Goal: Task Accomplishment & Management: Complete application form

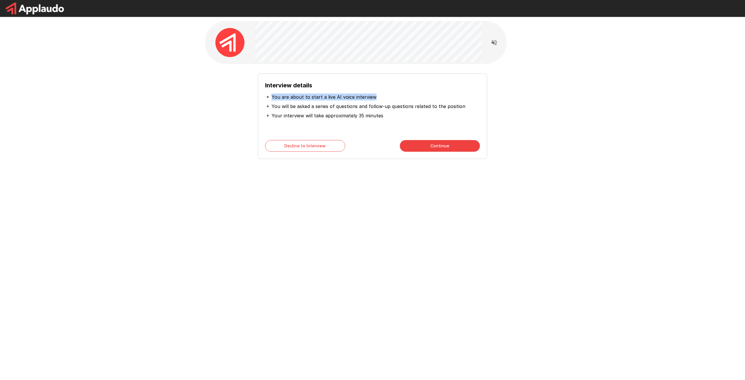
drag, startPoint x: 377, startPoint y: 98, endPoint x: 272, endPoint y: 97, distance: 105.3
click at [272, 97] on li "You are about to start a live AI voice interview" at bounding box center [372, 96] width 215 height 9
click at [458, 143] on button "Continue" at bounding box center [440, 146] width 80 height 12
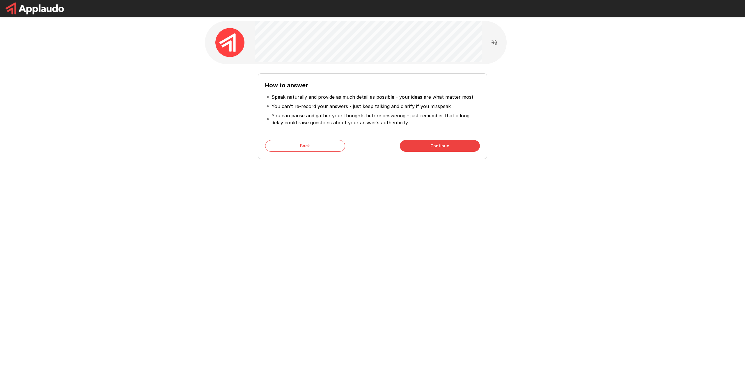
click at [428, 141] on button "Continue" at bounding box center [440, 146] width 80 height 12
click at [432, 146] on button "Start My Interview" at bounding box center [440, 146] width 80 height 12
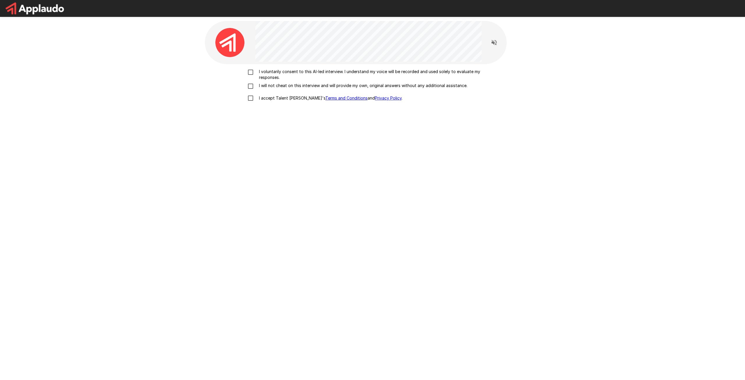
click at [362, 73] on p "I voluntarily consent to this AI-led interview. I understand my voice will be r…" at bounding box center [379, 75] width 244 height 12
click at [261, 85] on p "I will not cheat on this interview and will provide my own, original answers wi…" at bounding box center [362, 86] width 211 height 6
click at [267, 97] on p "I accept Talent Llama's Terms and Conditions and Privacy Policy ." at bounding box center [330, 98] width 146 height 6
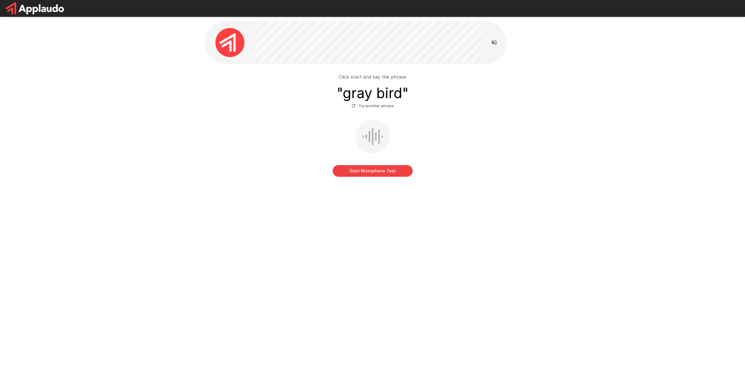
click at [375, 167] on button "Start Microphone Test" at bounding box center [372, 171] width 80 height 12
click at [375, 172] on button "Stop & Submit" at bounding box center [372, 171] width 80 height 12
click at [376, 171] on button "Start Microphone Test" at bounding box center [372, 171] width 80 height 12
click at [366, 168] on button "Stop & Submit" at bounding box center [372, 171] width 80 height 12
click at [380, 107] on button "Try another phrase" at bounding box center [372, 105] width 45 height 9
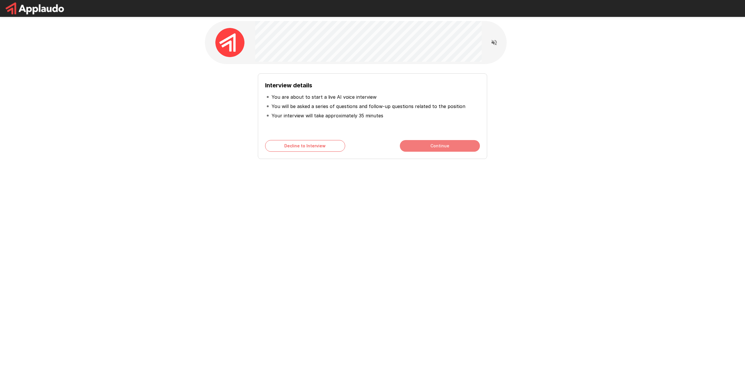
click at [421, 146] on button "Continue" at bounding box center [440, 146] width 80 height 12
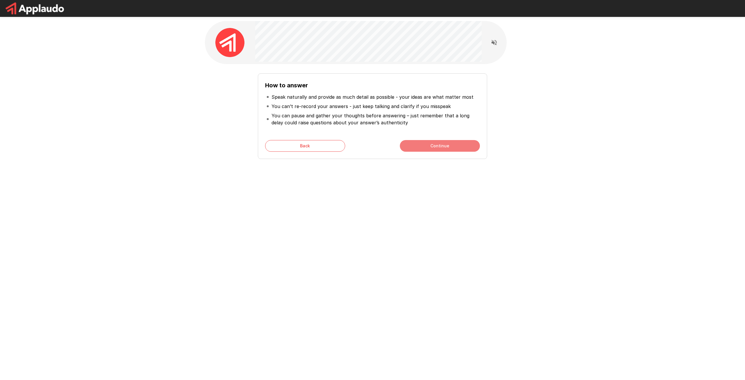
click at [420, 146] on button "Continue" at bounding box center [440, 146] width 80 height 12
click at [420, 145] on button "Start My Interview" at bounding box center [440, 146] width 80 height 12
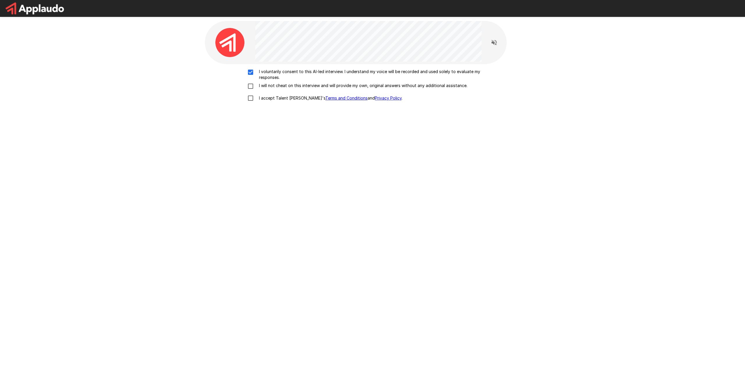
click at [251, 82] on div "I voluntarily consent to this AI-led interview. I understand my voice will be r…" at bounding box center [372, 86] width 330 height 35
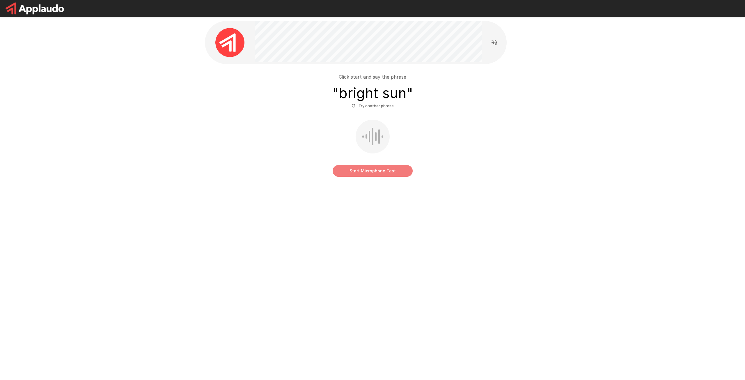
click at [393, 170] on button "Start Microphone Test" at bounding box center [372, 171] width 80 height 12
click at [364, 173] on button "Stop & Submit" at bounding box center [372, 171] width 80 height 12
click at [397, 175] on button "Start Microphone Test" at bounding box center [372, 171] width 80 height 12
click at [387, 173] on button "Stop & Submit" at bounding box center [372, 171] width 80 height 12
click at [373, 108] on button "Try another phrase" at bounding box center [372, 105] width 45 height 9
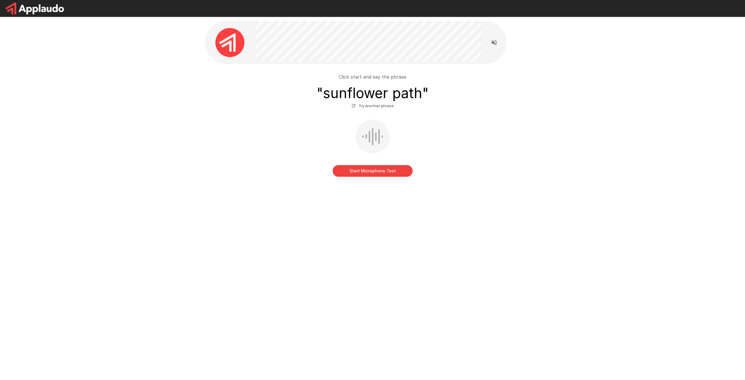
click at [389, 172] on button "Start Microphone Test" at bounding box center [372, 171] width 80 height 12
click at [362, 169] on button "Stop & Submit" at bounding box center [372, 171] width 80 height 12
click at [362, 170] on button "Start Microphone Test" at bounding box center [372, 171] width 80 height 12
click at [369, 168] on button "Stop & Submit" at bounding box center [372, 171] width 80 height 12
click at [495, 40] on icon "Read questions aloud" at bounding box center [493, 42] width 7 height 7
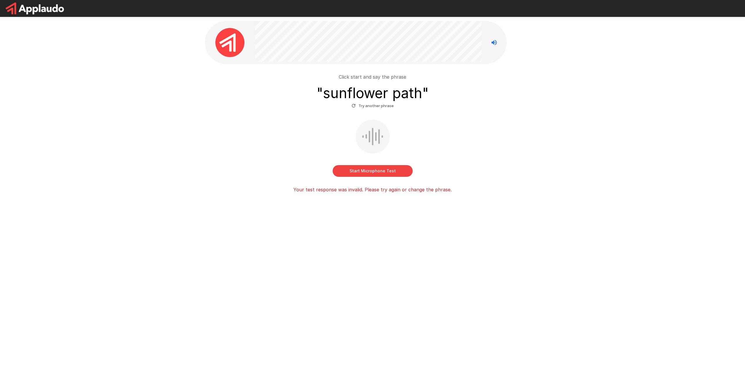
click at [386, 171] on button "Start Microphone Test" at bounding box center [372, 171] width 80 height 12
click at [387, 168] on button "Stop & Submit" at bounding box center [372, 171] width 80 height 12
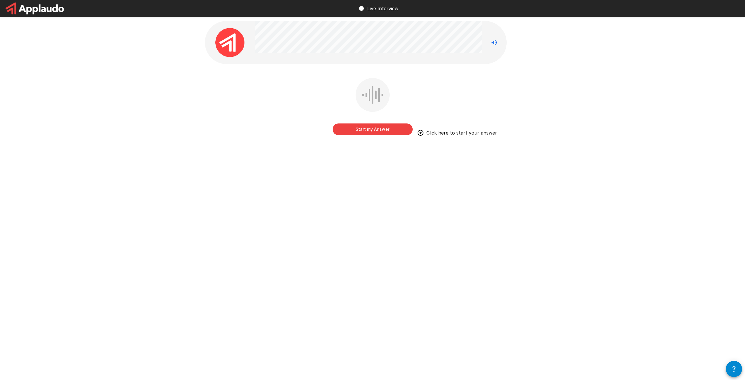
click at [375, 129] on button "Start my Answer" at bounding box center [372, 129] width 80 height 12
click at [368, 133] on button "Stop & Submit" at bounding box center [372, 129] width 80 height 12
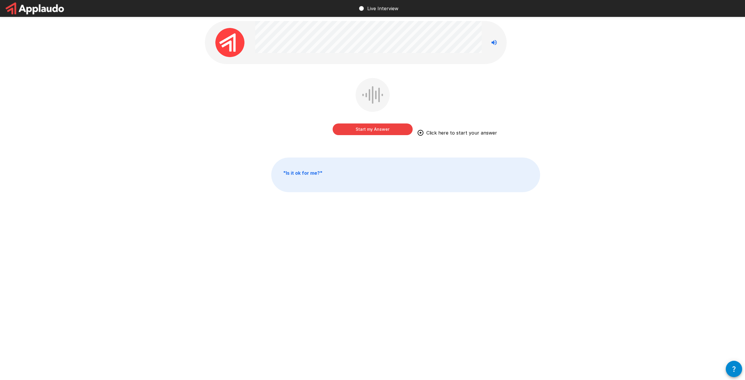
click at [364, 131] on button "Start my Answer" at bounding box center [372, 129] width 80 height 12
click at [363, 123] on div "Stop & Submit" at bounding box center [372, 123] width 80 height 23
click at [367, 130] on button "Stop & Submit" at bounding box center [372, 129] width 80 height 12
click at [496, 40] on icon "Stop reading questions aloud" at bounding box center [493, 42] width 7 height 7
click at [364, 133] on button "Start my Answer" at bounding box center [372, 129] width 80 height 12
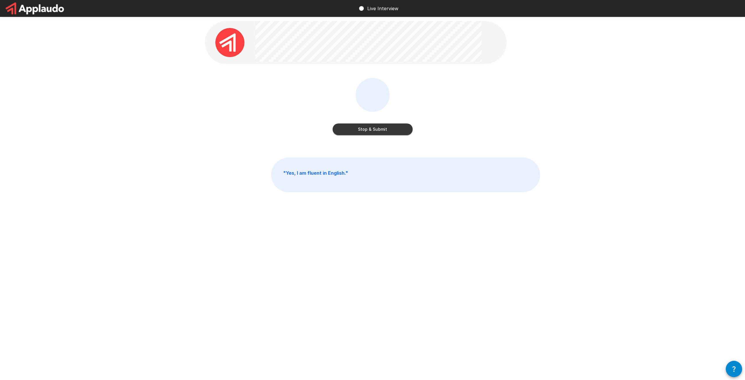
click at [359, 128] on button "Stop & Submit" at bounding box center [372, 129] width 80 height 12
click at [361, 129] on button "Start my Answer" at bounding box center [372, 129] width 80 height 12
click at [389, 132] on button "Stop & Submit" at bounding box center [372, 129] width 80 height 12
click at [378, 129] on button "Start my Answer" at bounding box center [372, 129] width 80 height 12
click at [385, 130] on button "Stop & Submit" at bounding box center [372, 129] width 80 height 12
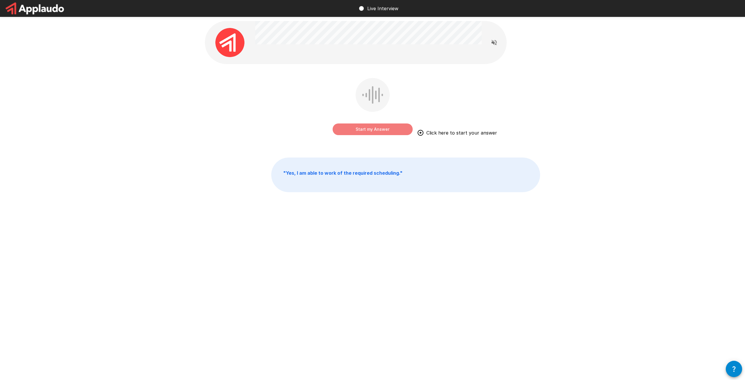
click at [366, 129] on button "Start my Answer" at bounding box center [372, 129] width 80 height 12
click at [391, 131] on button "Stop & Submit" at bounding box center [372, 129] width 80 height 12
click at [373, 127] on button "Start my Answer" at bounding box center [372, 129] width 80 height 12
click at [375, 131] on button "Stop & Submit" at bounding box center [372, 129] width 80 height 12
click at [375, 131] on button "Start my Answer" at bounding box center [372, 129] width 80 height 12
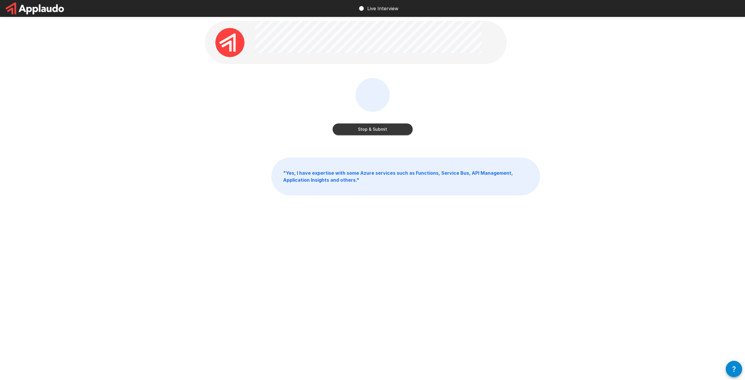
click at [375, 131] on button "Stop & Submit" at bounding box center [372, 129] width 80 height 12
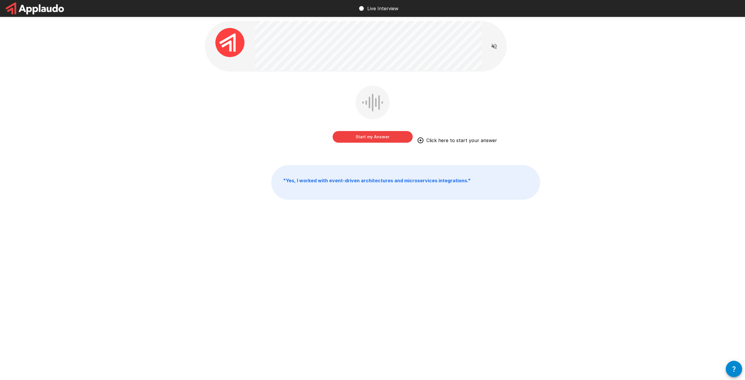
click at [375, 131] on button "Start my Answer" at bounding box center [372, 137] width 80 height 12
click at [379, 138] on button "Stop & Submit" at bounding box center [372, 137] width 80 height 12
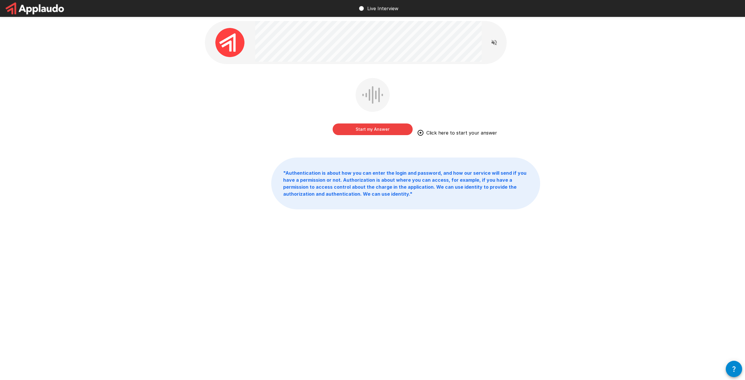
click at [379, 131] on button "Start my Answer" at bounding box center [372, 129] width 80 height 12
click at [379, 131] on button "Stop & Submit" at bounding box center [372, 129] width 80 height 12
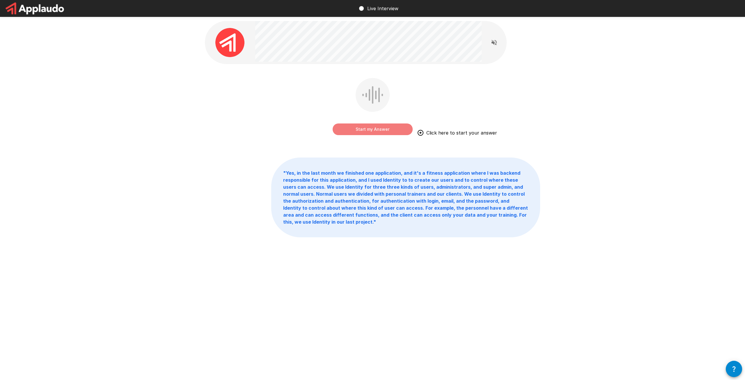
click at [368, 129] on button "Start my Answer" at bounding box center [372, 129] width 80 height 12
click at [369, 131] on button "Stop & Submit" at bounding box center [372, 129] width 80 height 12
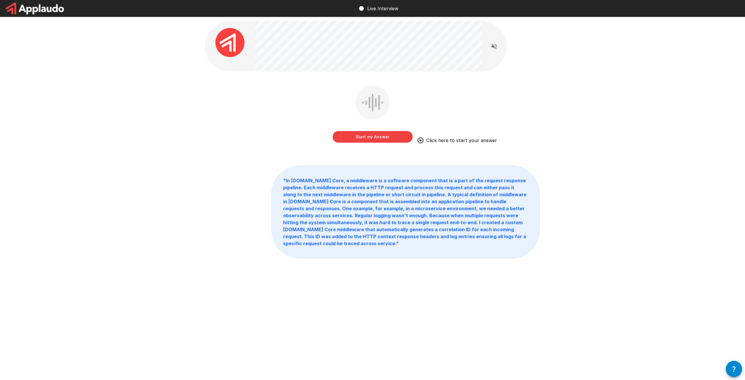
click at [374, 136] on button "Start my Answer" at bounding box center [372, 137] width 80 height 12
click at [375, 138] on button "Stop & Submit" at bounding box center [372, 137] width 80 height 12
click at [375, 138] on button "Start my Answer" at bounding box center [372, 137] width 80 height 12
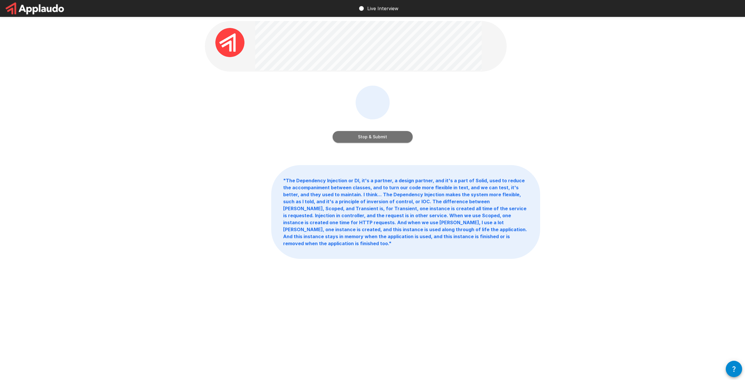
click at [375, 138] on button "Stop & Submit" at bounding box center [372, 137] width 80 height 12
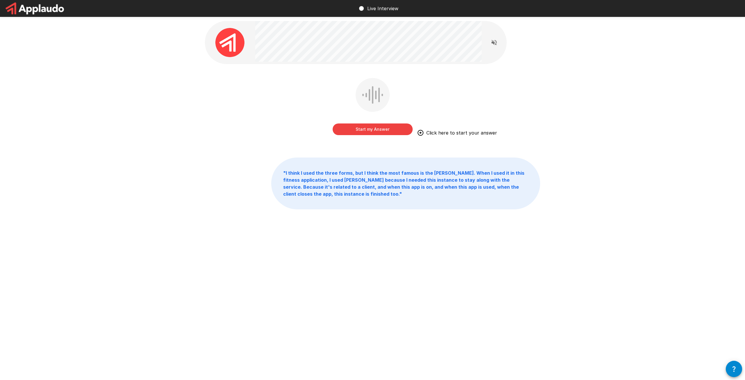
click at [391, 131] on button "Start my Answer" at bounding box center [372, 129] width 80 height 12
click at [389, 124] on button "Stop & Submit" at bounding box center [372, 129] width 80 height 12
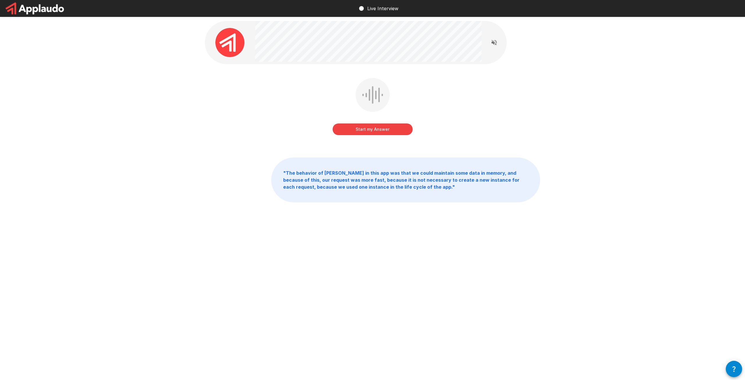
click at [389, 124] on button "Start my Answer" at bounding box center [372, 129] width 80 height 12
click at [389, 124] on button "Stop & Submit" at bounding box center [372, 129] width 80 height 12
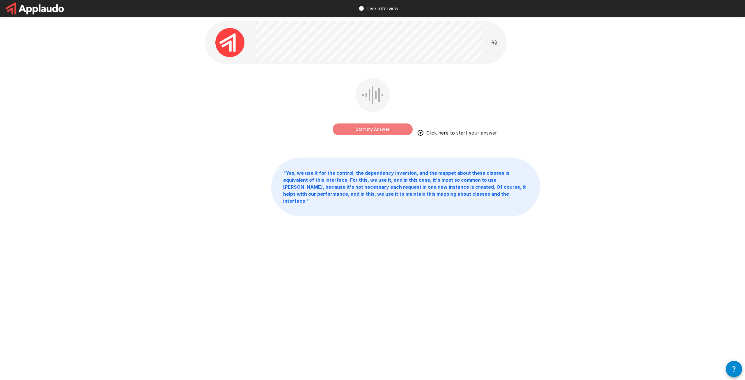
click at [379, 129] on button "Start my Answer" at bounding box center [372, 129] width 80 height 12
click at [383, 120] on div "Stop & Submit" at bounding box center [372, 123] width 80 height 23
click at [384, 125] on button "Stop & Submit" at bounding box center [372, 129] width 80 height 12
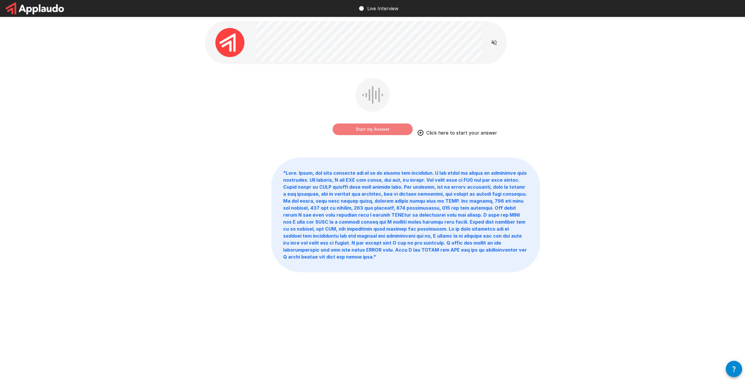
click at [401, 131] on button "Start my Answer" at bounding box center [372, 129] width 80 height 12
click at [383, 128] on button "Stop & Submit" at bounding box center [372, 129] width 80 height 12
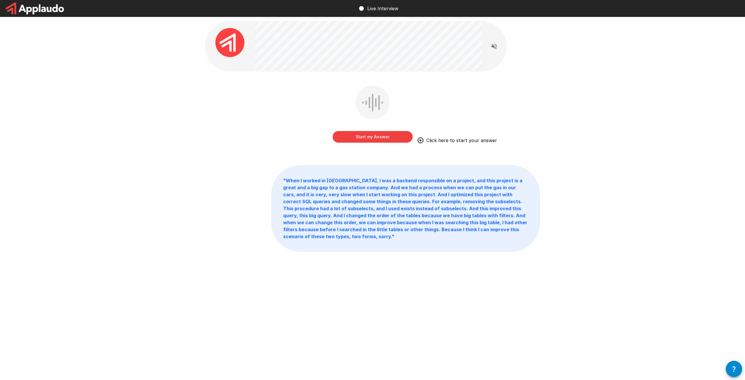
click at [394, 132] on button "Start my Answer" at bounding box center [372, 137] width 80 height 12
click at [394, 132] on button "Stop & Submit" at bounding box center [372, 137] width 80 height 12
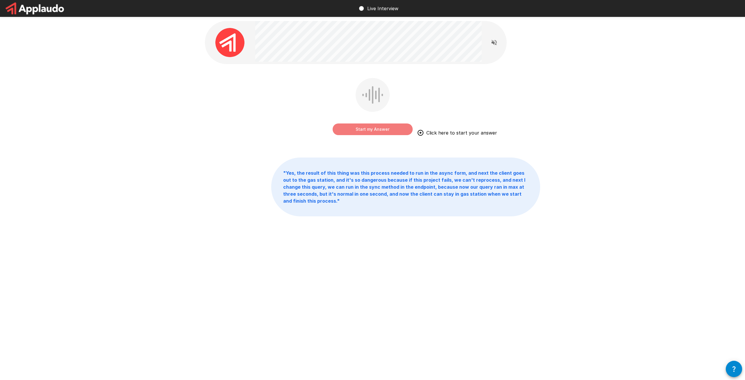
click at [394, 132] on button "Start my Answer" at bounding box center [372, 129] width 80 height 12
click at [394, 132] on button "Stop & Submit" at bounding box center [372, 129] width 80 height 12
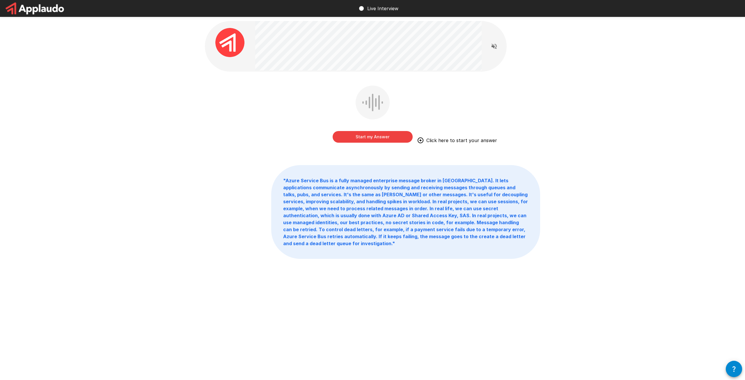
click at [394, 132] on button "Start my Answer" at bounding box center [372, 137] width 80 height 12
click at [394, 132] on button "Stop & Submit" at bounding box center [372, 137] width 80 height 12
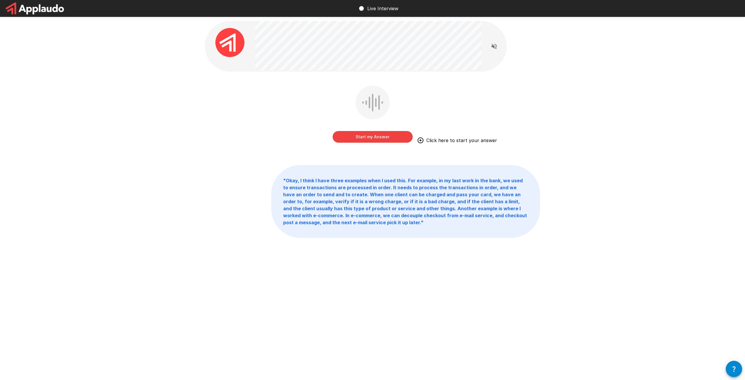
click at [394, 132] on button "Start my Answer" at bounding box center [372, 137] width 80 height 12
click at [396, 131] on button "Stop & Submit" at bounding box center [372, 137] width 80 height 12
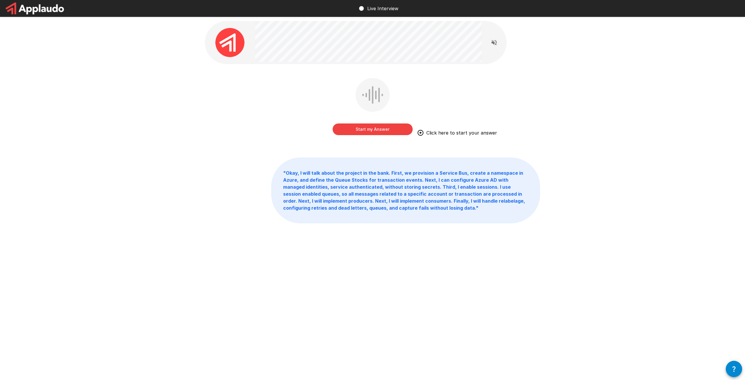
click at [396, 131] on button "Start my Answer" at bounding box center [372, 129] width 80 height 12
click at [378, 129] on button "Stop & Submit" at bounding box center [372, 129] width 80 height 12
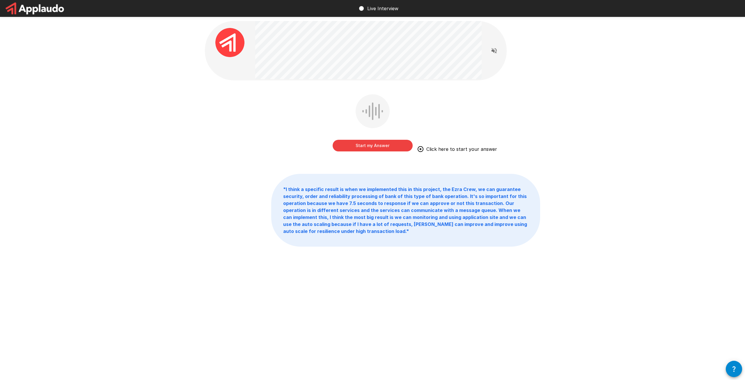
click at [367, 147] on button "Start my Answer" at bounding box center [372, 146] width 80 height 12
click at [372, 146] on button "Stop & Submit" at bounding box center [372, 146] width 80 height 12
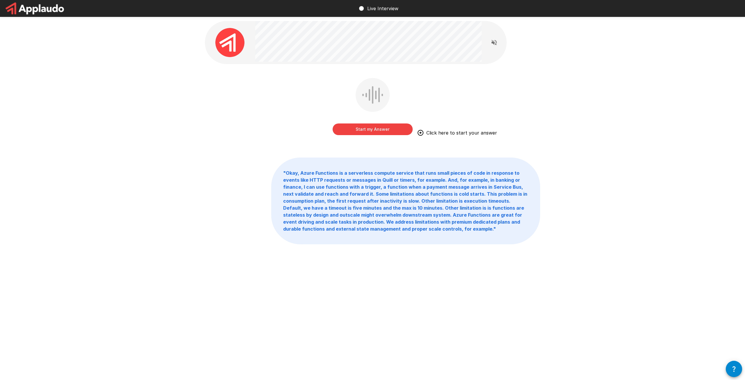
click at [374, 132] on button "Start my Answer" at bounding box center [372, 129] width 80 height 12
click at [374, 132] on button "Stop & Submit" at bounding box center [372, 129] width 80 height 12
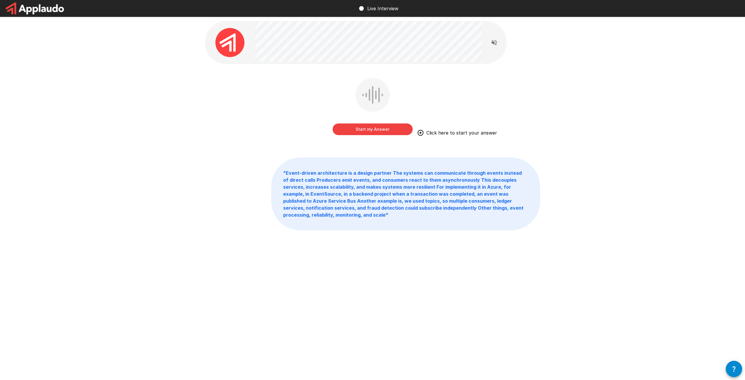
click at [390, 124] on button "Start my Answer" at bounding box center [372, 129] width 80 height 12
click at [388, 126] on button "Stop & Submit" at bounding box center [372, 129] width 80 height 12
click at [388, 126] on button "Start my Answer" at bounding box center [372, 129] width 80 height 12
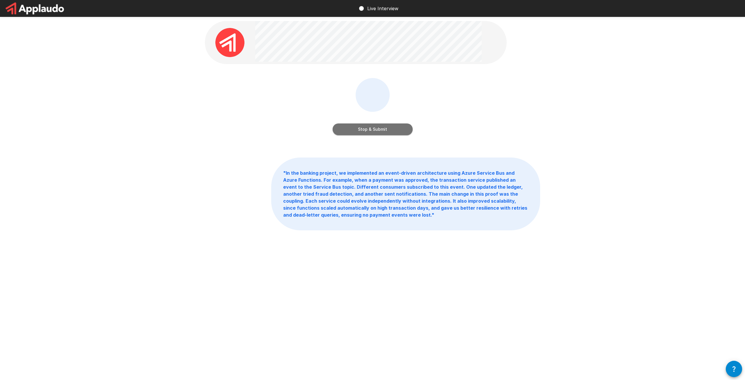
click at [346, 124] on button "Stop & Submit" at bounding box center [372, 129] width 80 height 12
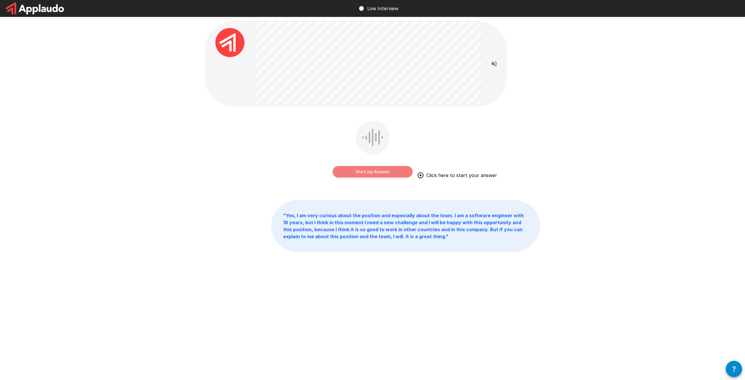
click at [384, 171] on button "Start my Answer" at bounding box center [372, 172] width 80 height 12
click at [381, 172] on button "Stop & Submit" at bounding box center [372, 172] width 80 height 12
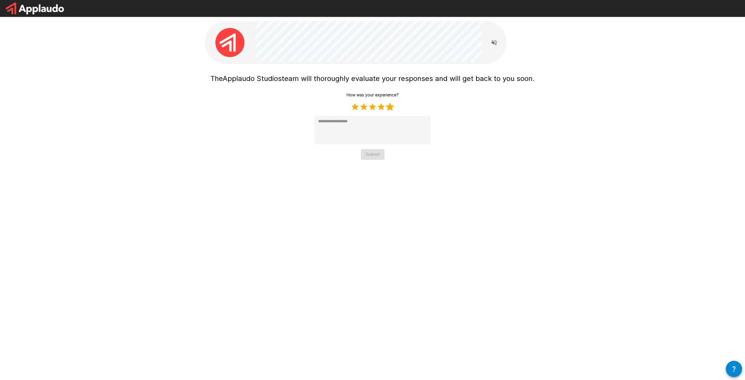
click at [393, 105] on label "5 Stars" at bounding box center [389, 106] width 9 height 9
type textarea "*"
click at [371, 147] on div "How was your experience? 1 Star 2 Stars 3 Stars 4 Stars 5 Stars Empty * Submit" at bounding box center [372, 125] width 116 height 70
click at [373, 158] on button "Submit" at bounding box center [373, 154] width 24 height 11
